Goal: Transaction & Acquisition: Purchase product/service

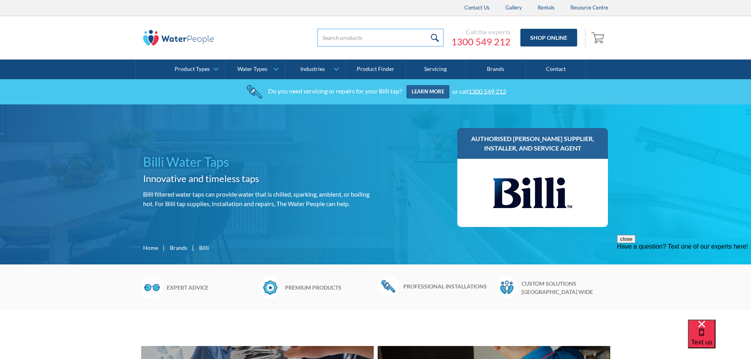
click at [361, 37] on input "search" at bounding box center [380, 38] width 126 height 18
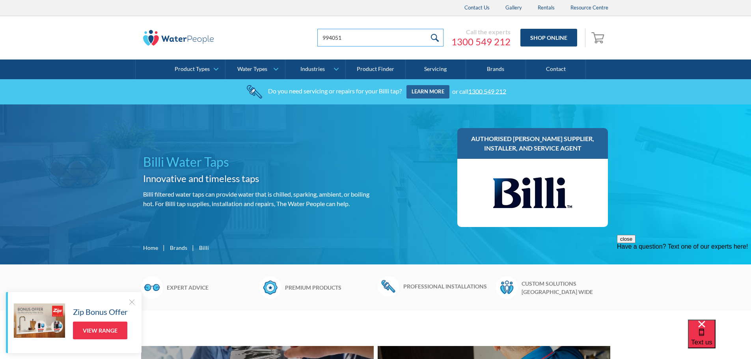
type input "994051"
click at [427, 29] on input "submit" at bounding box center [435, 38] width 17 height 18
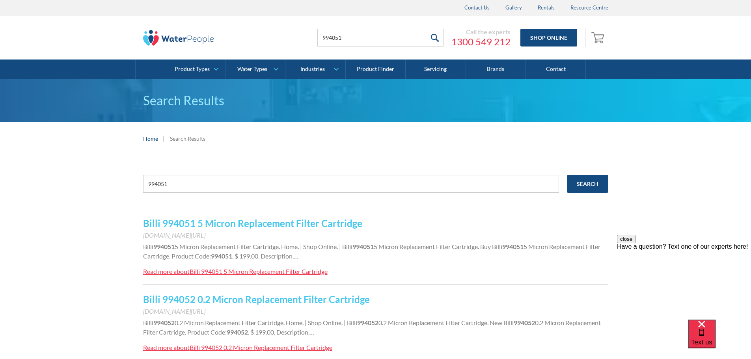
click at [142, 223] on div "994051 Search Billi 994051 5 Micron Replacement Filter Cartridge www.waterpeopl…" at bounding box center [375, 311] width 751 height 313
click at [158, 226] on link "Billi 994051 5 Micron Replacement Filter Cartridge" at bounding box center [252, 223] width 219 height 11
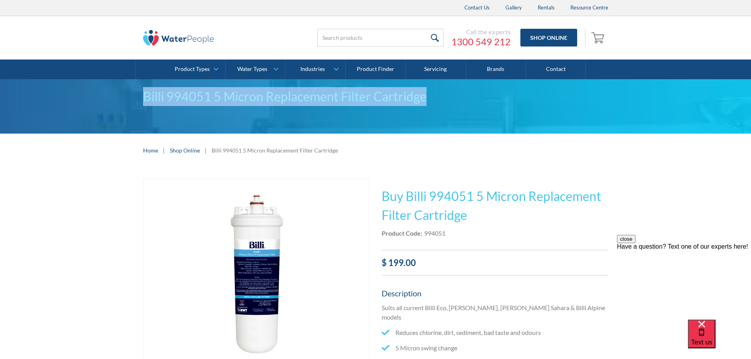
drag, startPoint x: 143, startPoint y: 96, endPoint x: 426, endPoint y: 100, distance: 283.1
click at [426, 100] on div "Billi 994051 5 Micron Replacement Filter Cartridge" at bounding box center [375, 96] width 465 height 19
copy div "Billi 994051 5 Micron Replacement Filter Cartridge"
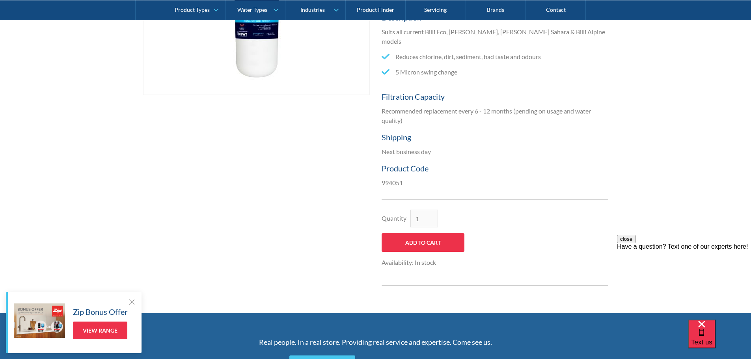
scroll to position [315, 0]
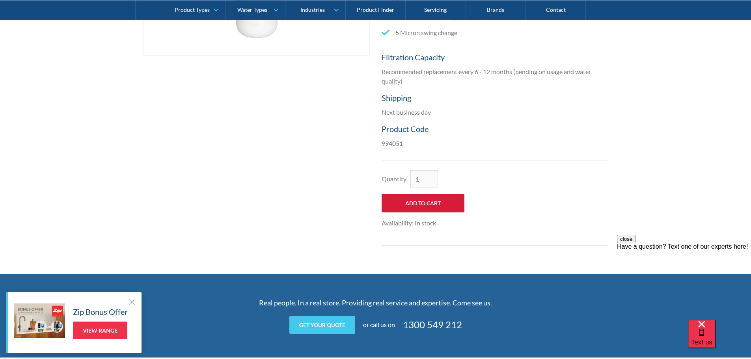
click at [421, 194] on input "Add to Cart" at bounding box center [423, 203] width 83 height 19
type input "Add to Cart"
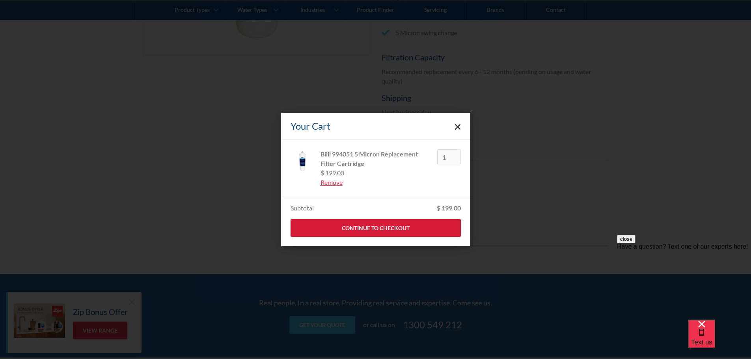
click at [393, 226] on link "Continue to Checkout" at bounding box center [376, 228] width 170 height 18
